Goal: Find specific page/section: Find specific page/section

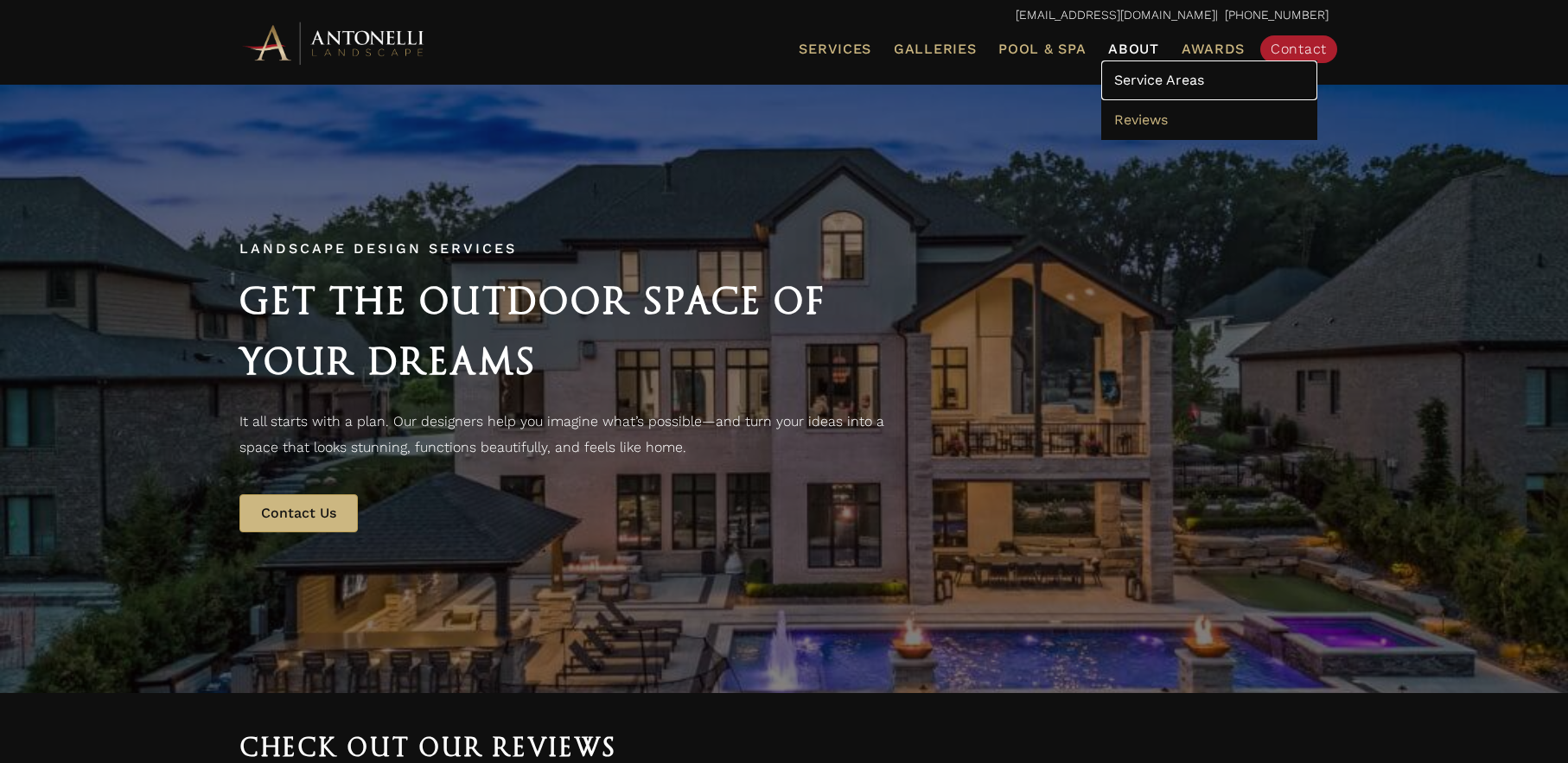
click at [1139, 77] on span "Service Areas" at bounding box center [1160, 80] width 90 height 16
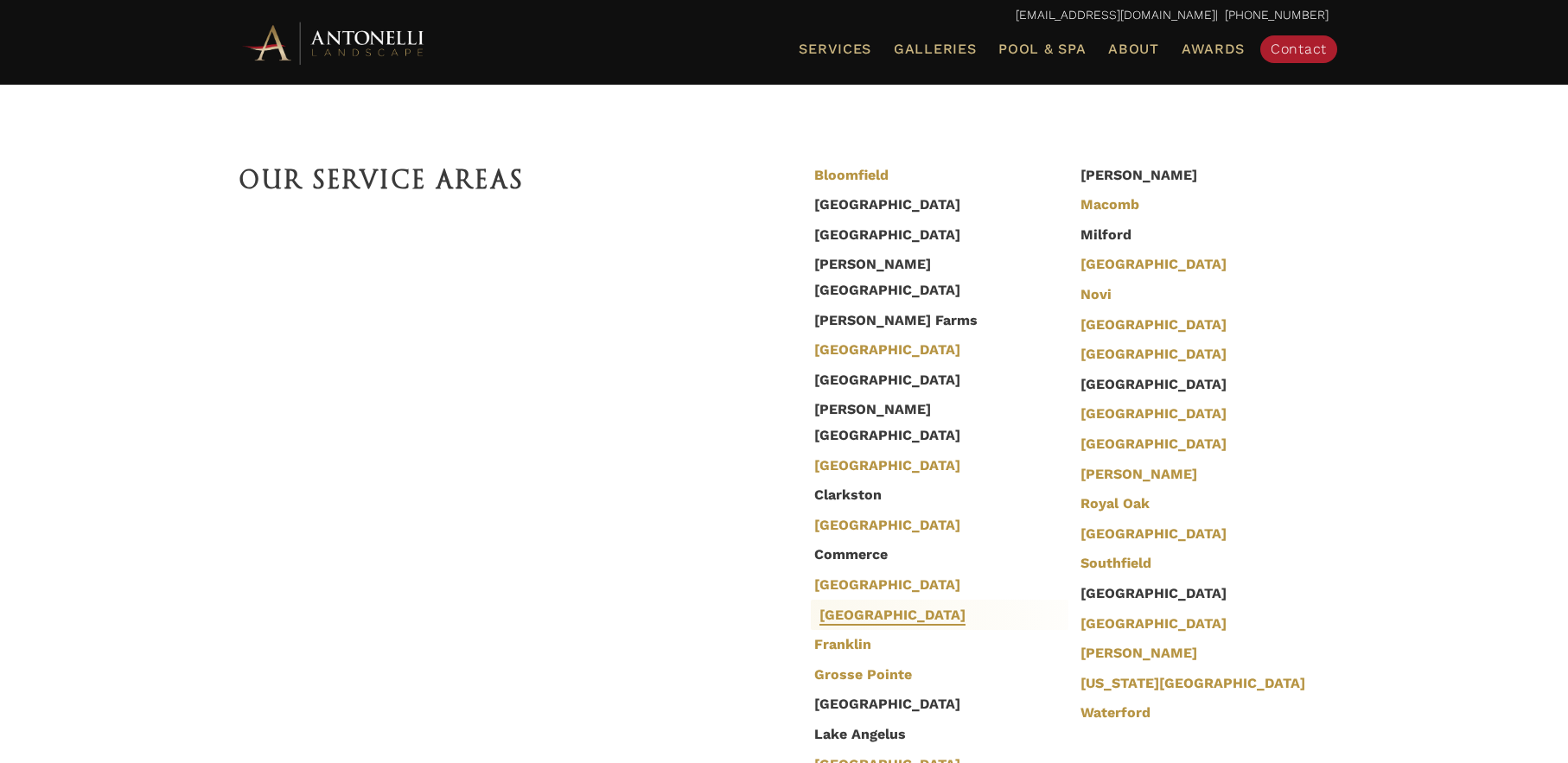
scroll to position [492, 0]
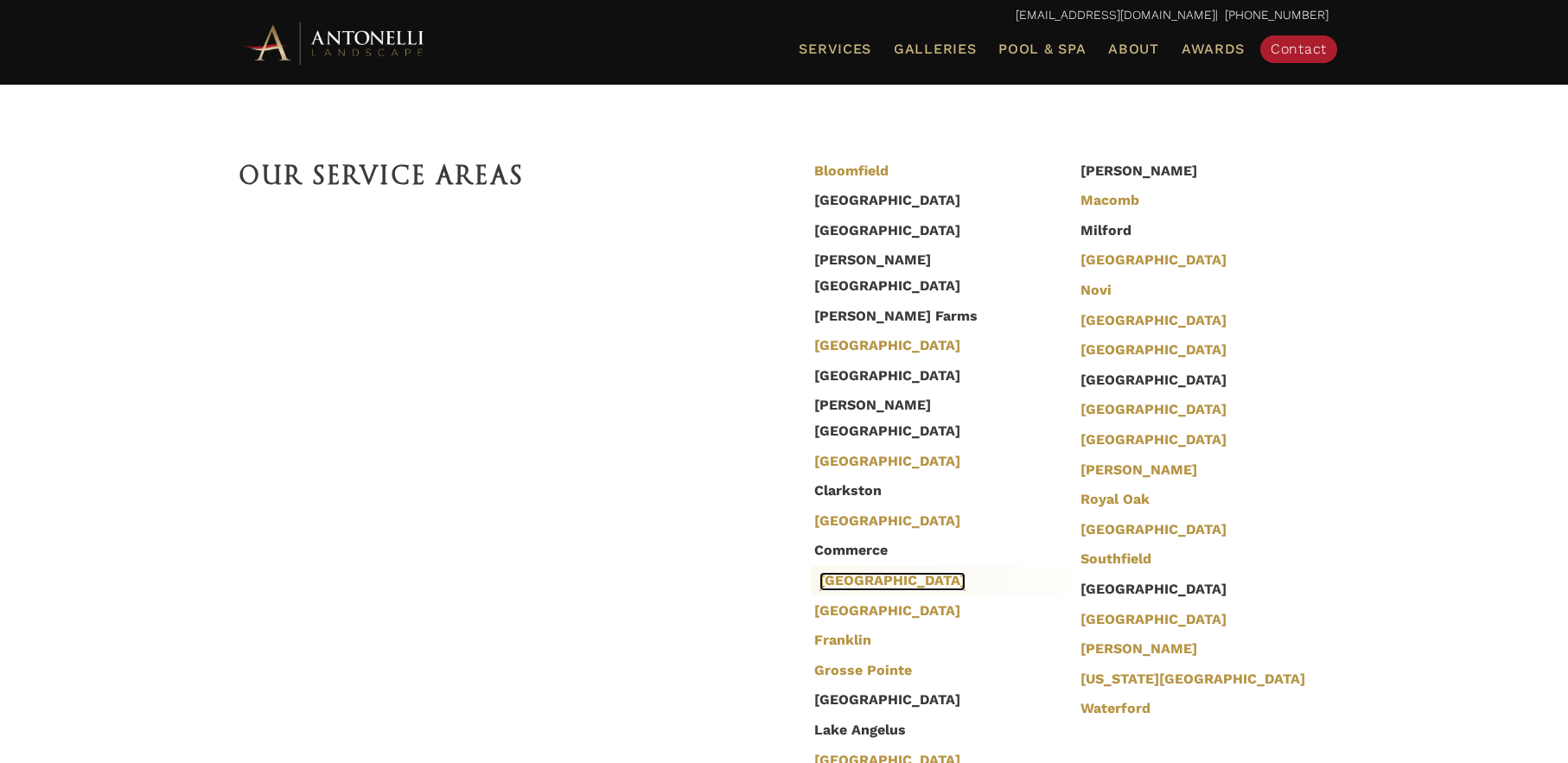
click at [841, 573] on link "[GEOGRAPHIC_DATA]" at bounding box center [893, 582] width 146 height 19
click at [846, 453] on link "Canton" at bounding box center [893, 462] width 146 height 19
